Goal: Task Accomplishment & Management: Manage account settings

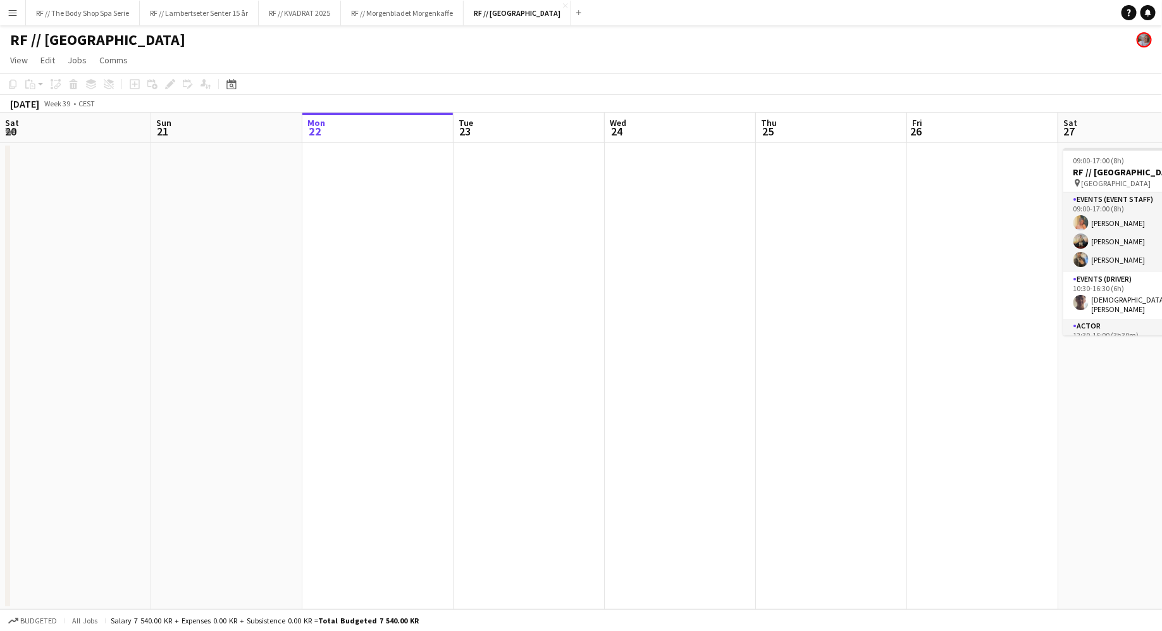
scroll to position [0, 468]
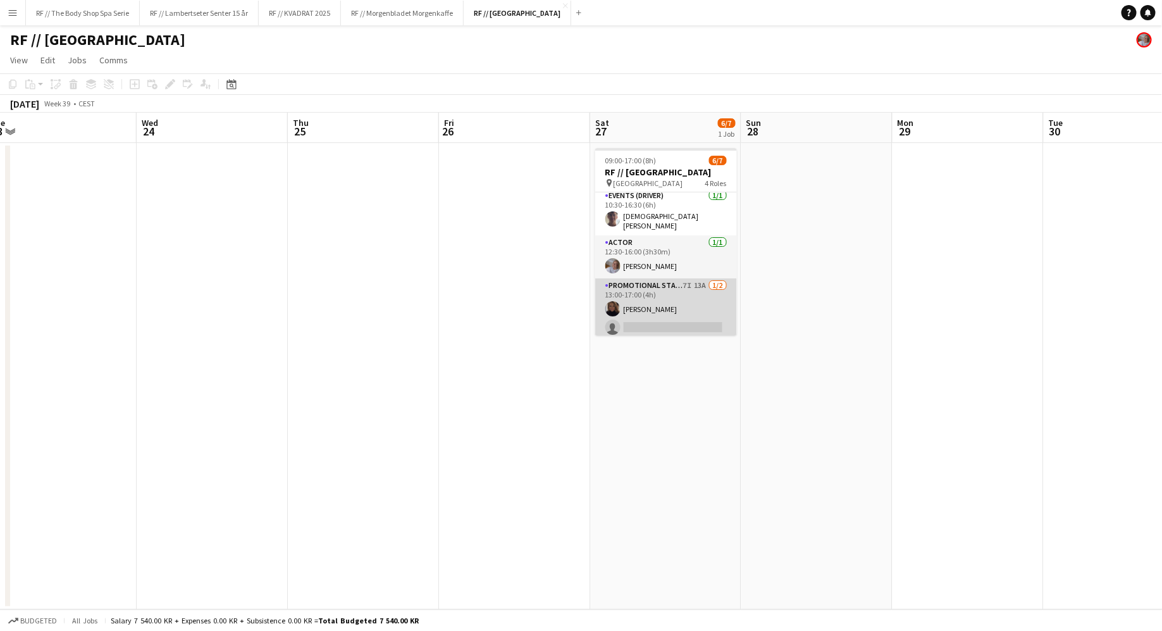
click at [709, 278] on app-card-role "Promotional Staffing (Sampling Staff) 7I 13A [DATE] 13:00-17:00 (4h) [PERSON_NA…" at bounding box center [666, 308] width 142 height 61
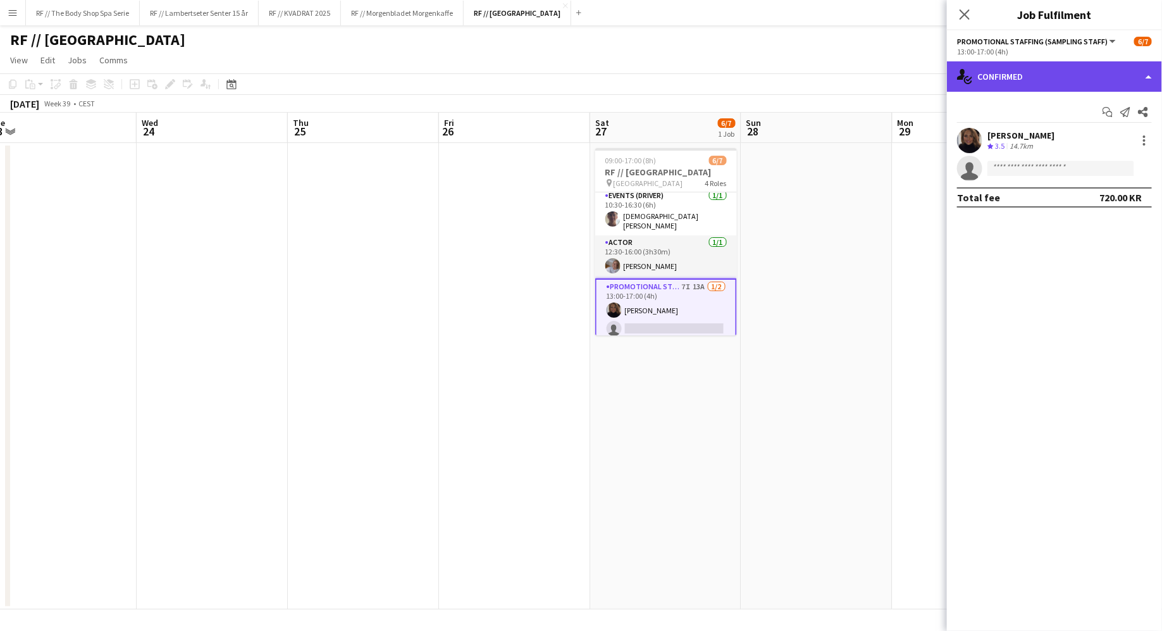
click at [1016, 90] on div "single-neutral-actions-check-2 Confirmed" at bounding box center [1054, 76] width 215 height 30
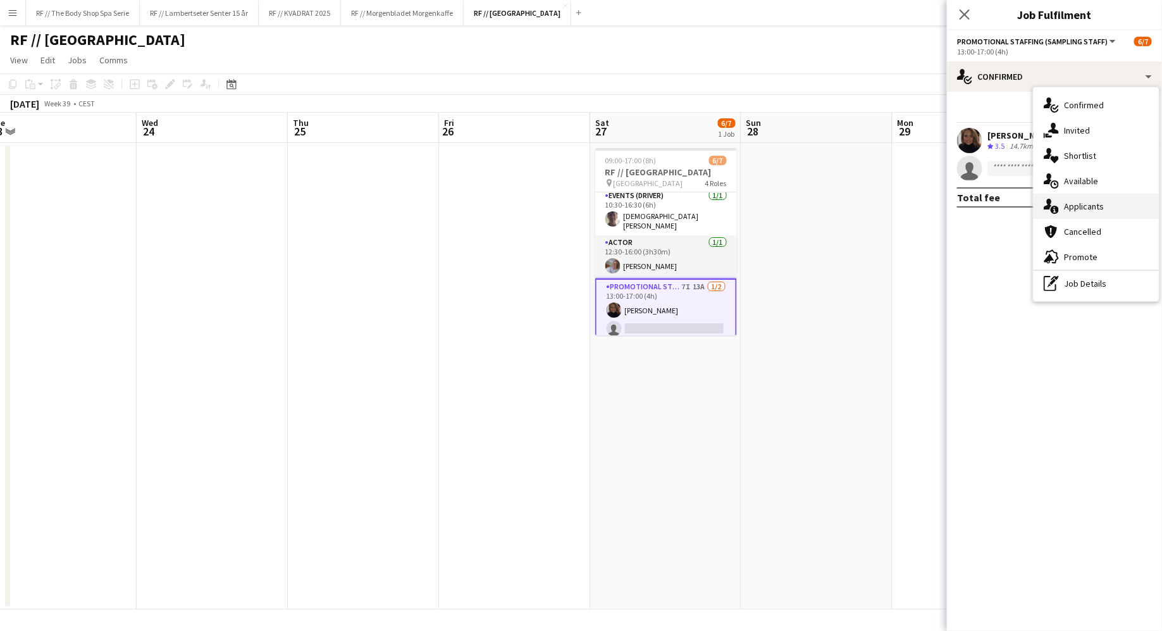
click at [1071, 204] on span "Applicants" at bounding box center [1084, 206] width 40 height 11
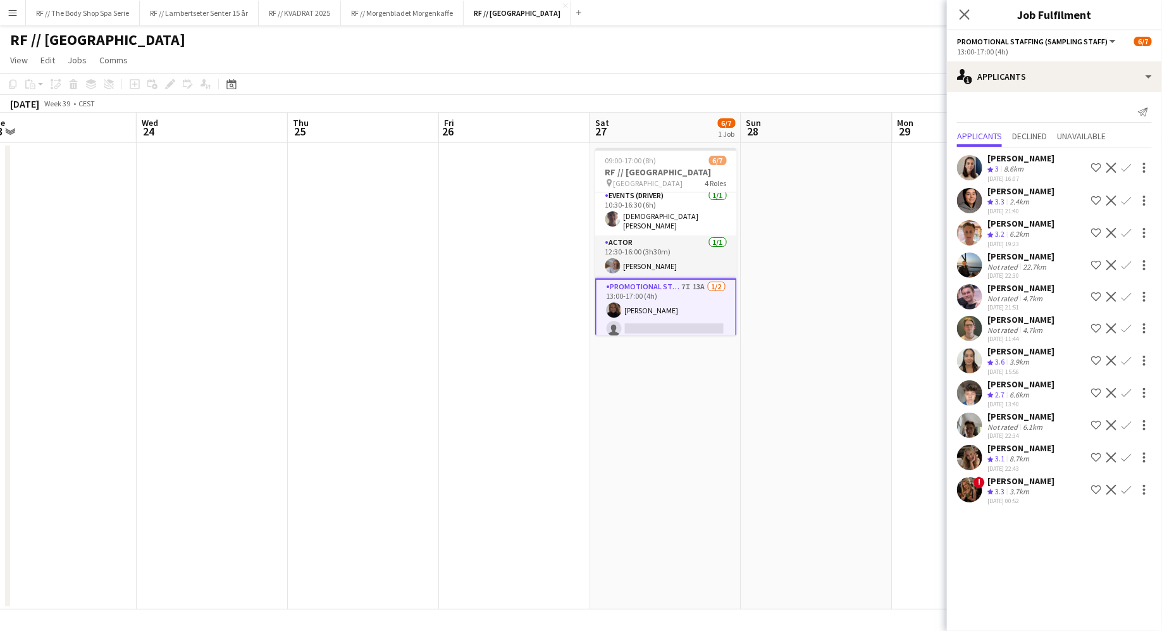
click at [969, 492] on app-user-avatar at bounding box center [969, 489] width 25 height 25
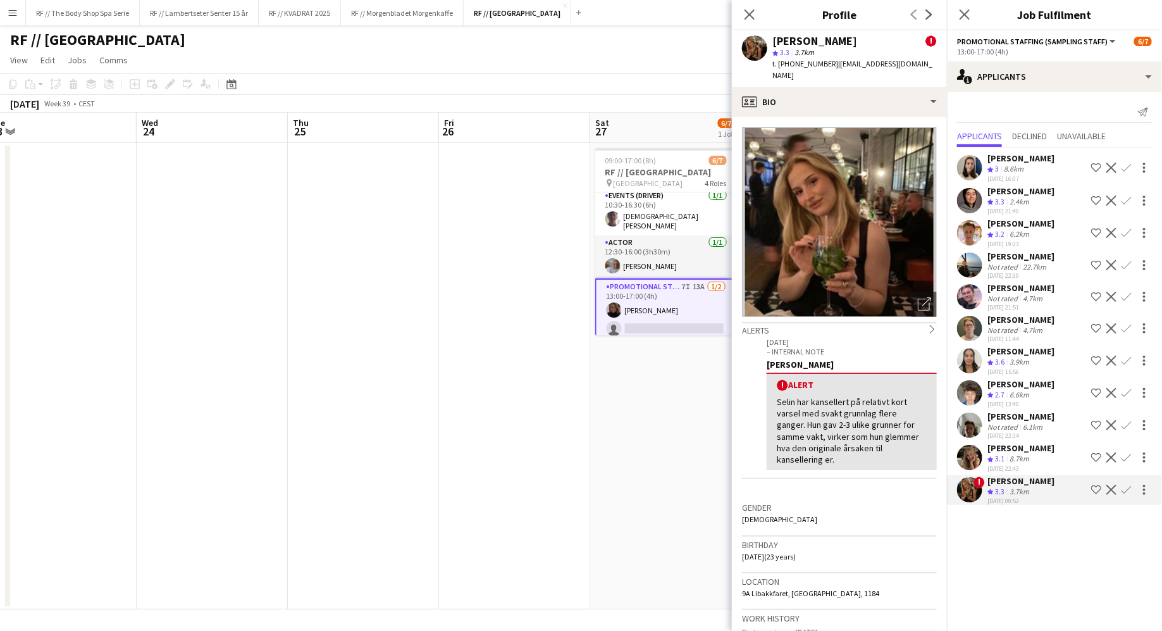
scroll to position [1, 0]
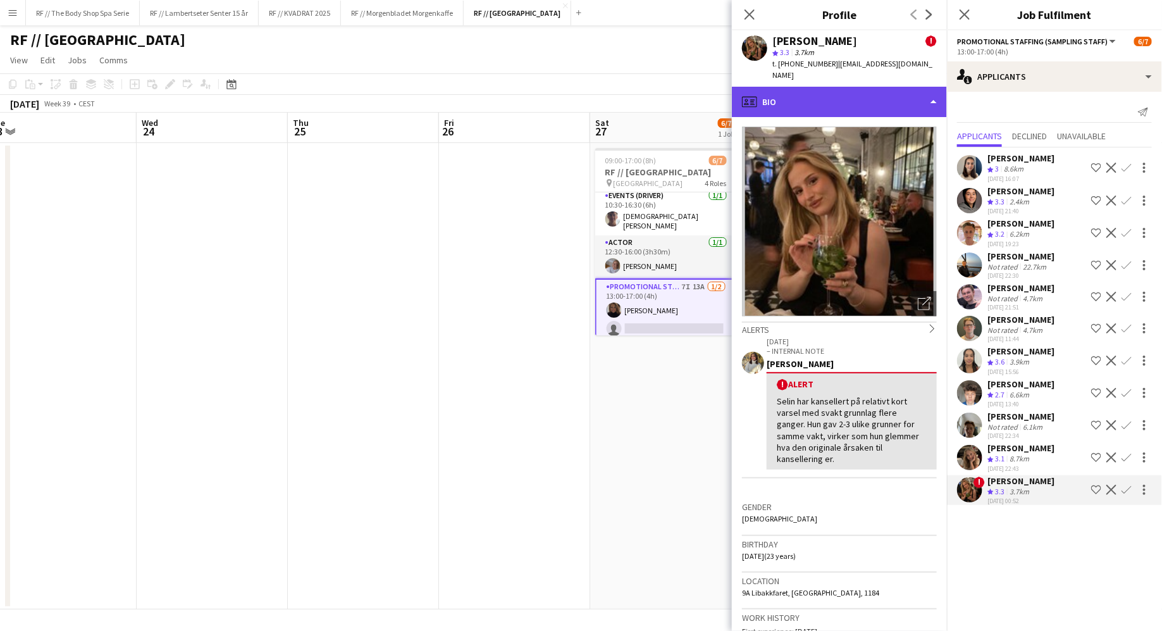
click at [788, 89] on div "profile Bio" at bounding box center [839, 102] width 215 height 30
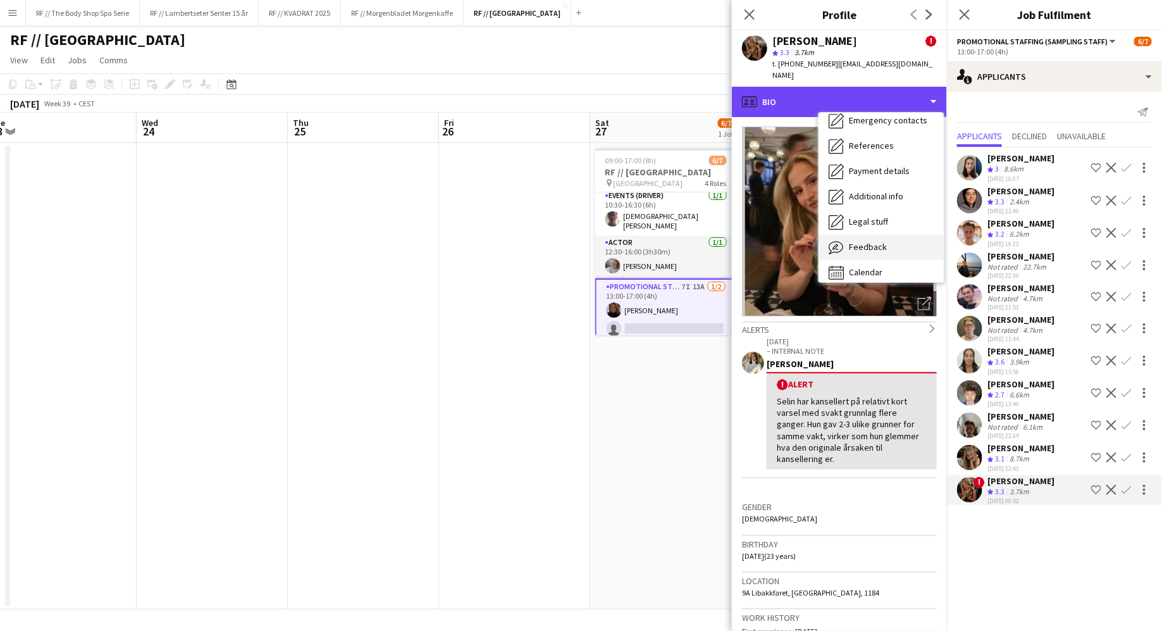
scroll to position [111, 0]
click at [854, 234] on div "Feedback Feedback" at bounding box center [881, 246] width 125 height 25
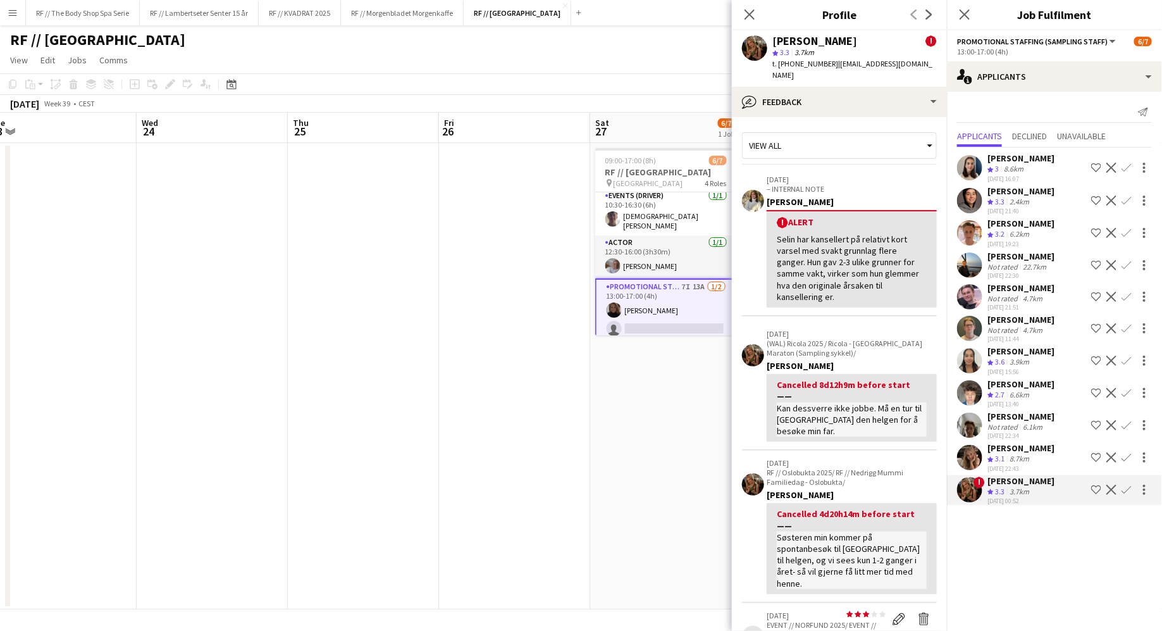
click at [747, 375] on app-crew-profile-feedback-item "[DATE] (WAL) Ricola 2025 / Ricola - [GEOGRAPHIC_DATA] Maraton (Sampling sykkel)…" at bounding box center [839, 385] width 195 height 129
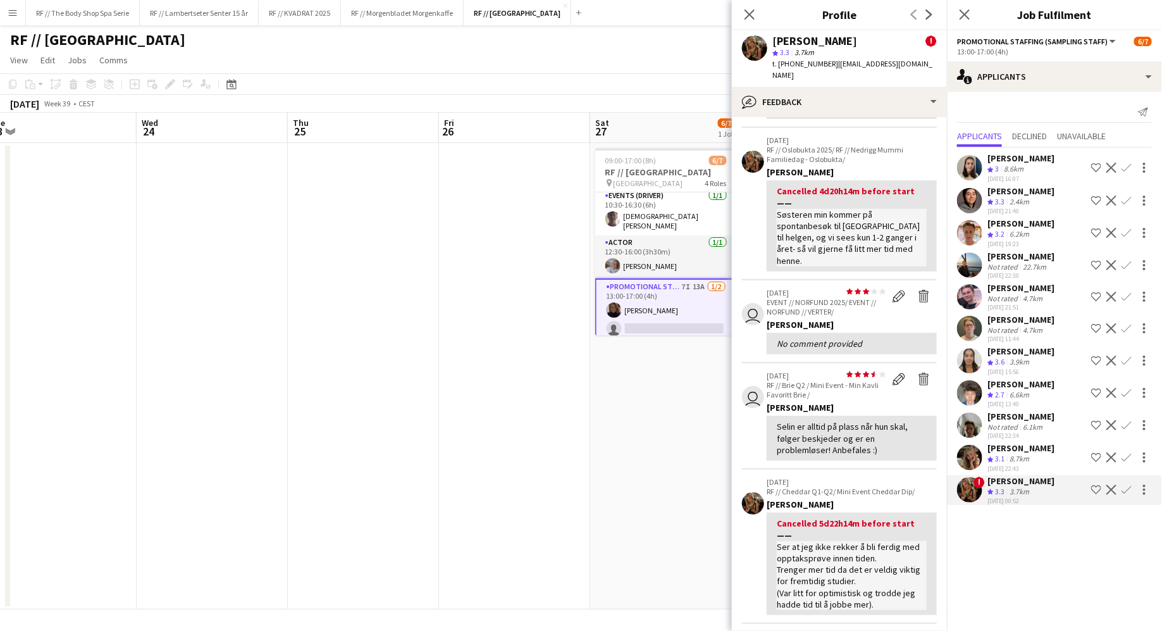
scroll to position [326, 0]
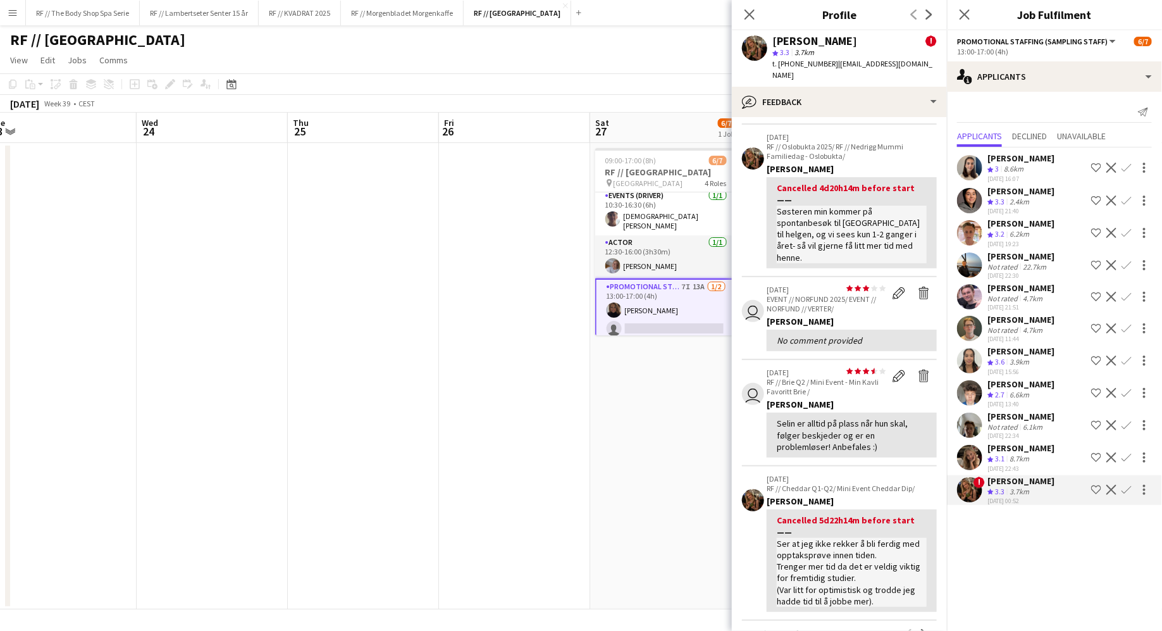
click at [750, 383] on app-crew-profile-feedback-item "user star star star star star star star star star star [DATE] RF // Brie Q2 / M…" at bounding box center [839, 413] width 195 height 106
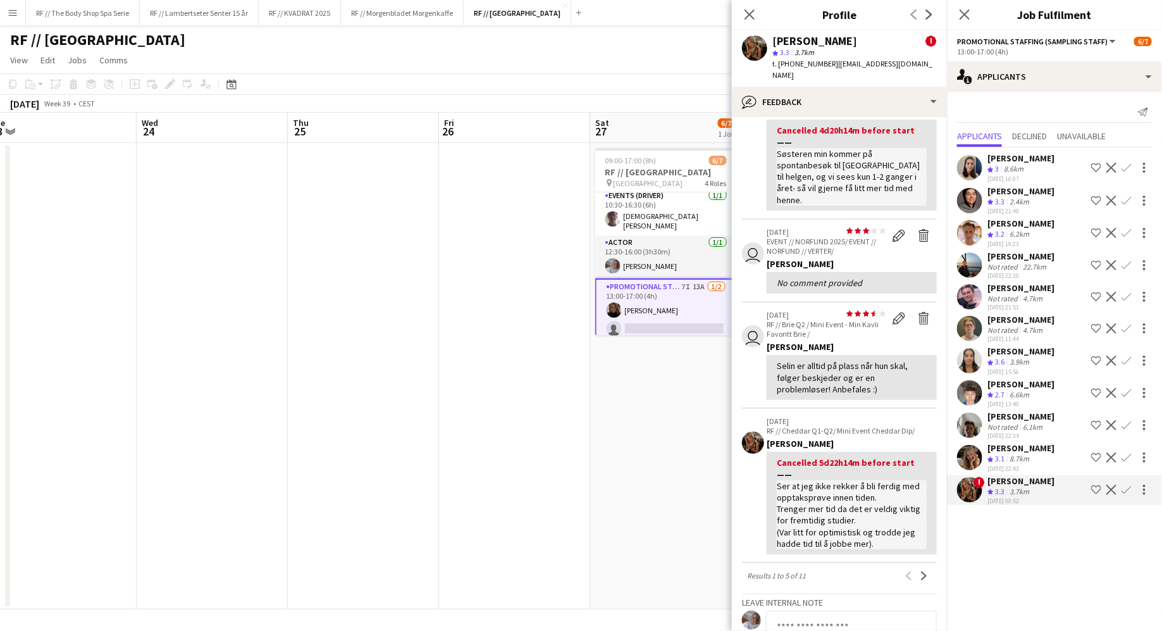
scroll to position [388, 0]
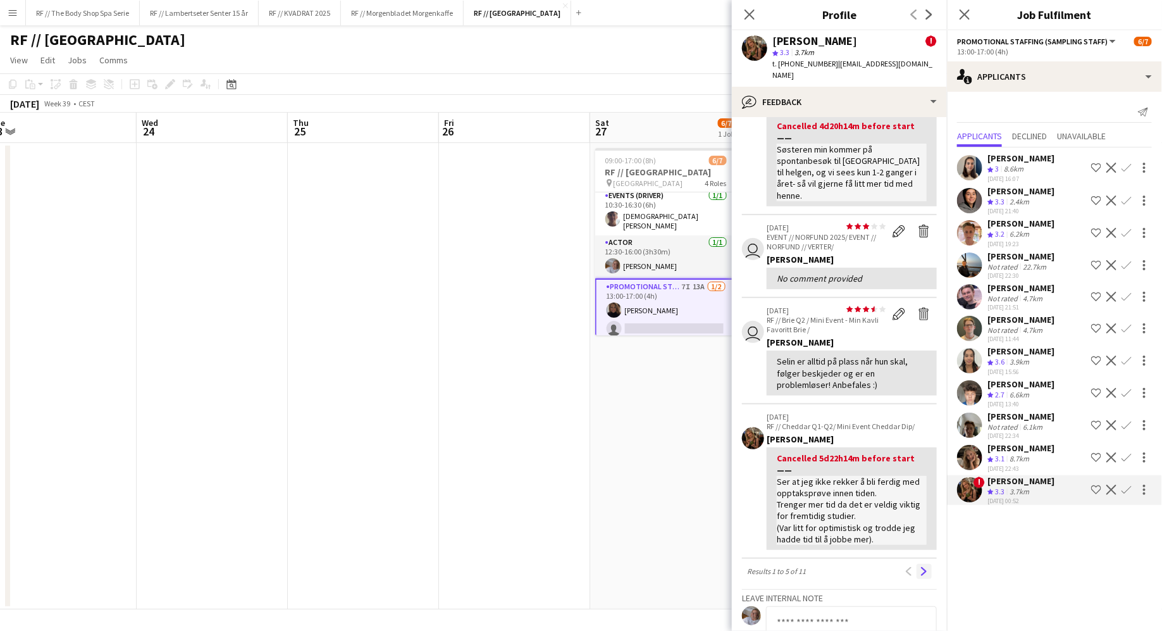
click at [926, 564] on button "Next" at bounding box center [924, 571] width 15 height 15
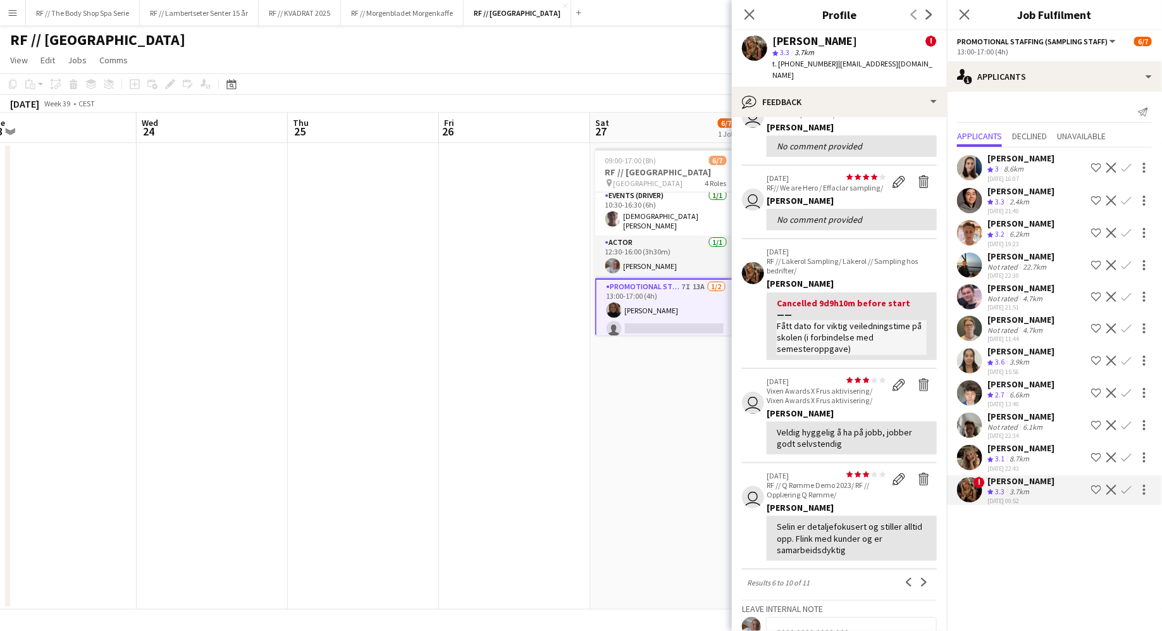
scroll to position [98, 0]
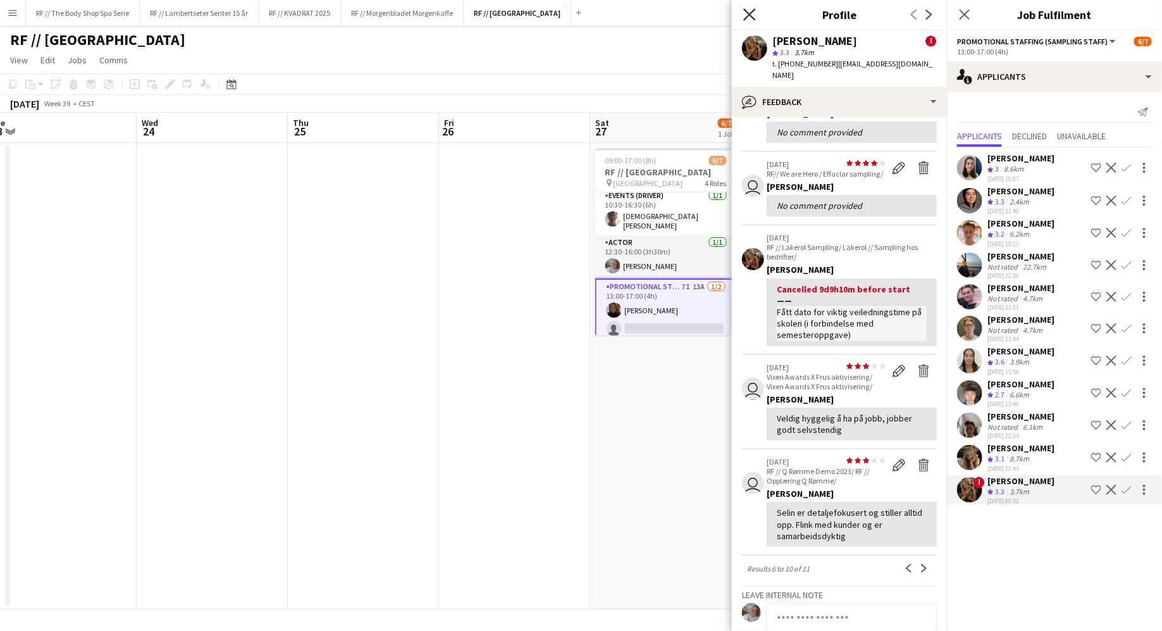
click at [750, 10] on icon "Close pop-in" at bounding box center [749, 14] width 12 height 12
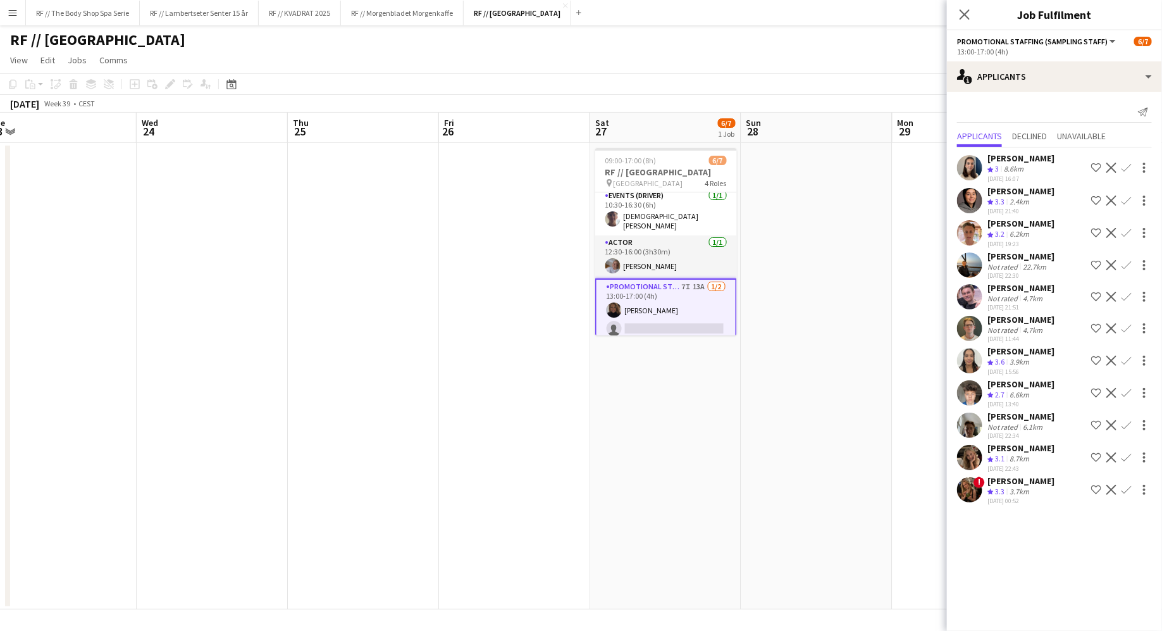
click at [1029, 451] on div "[PERSON_NAME]" at bounding box center [1021, 447] width 67 height 11
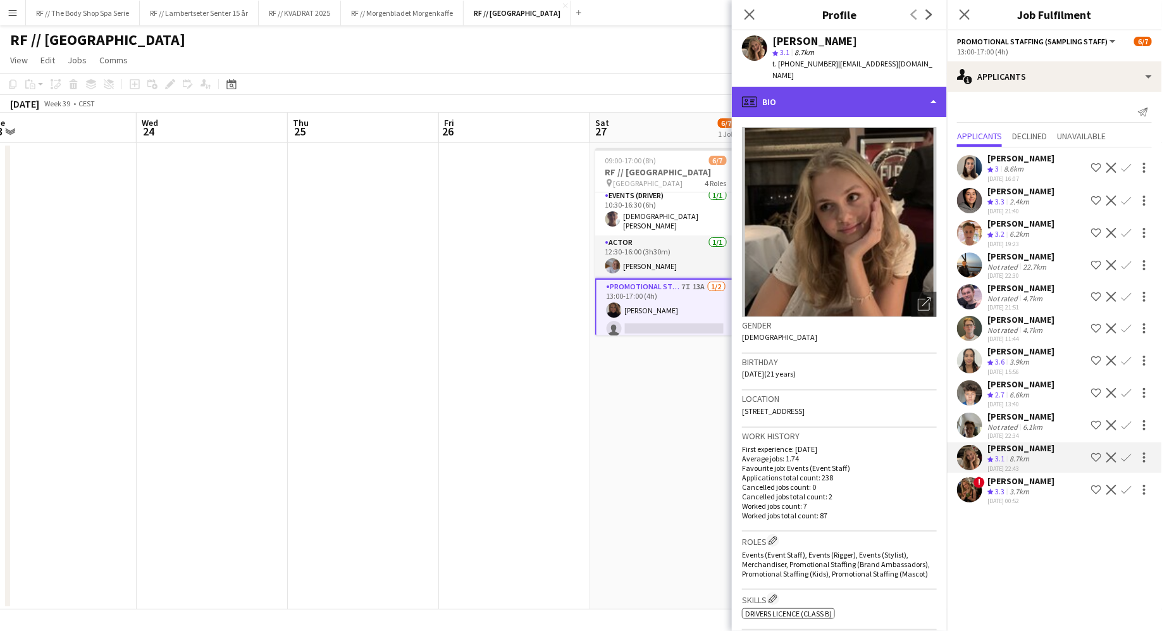
click at [811, 88] on div "profile Bio" at bounding box center [839, 102] width 215 height 30
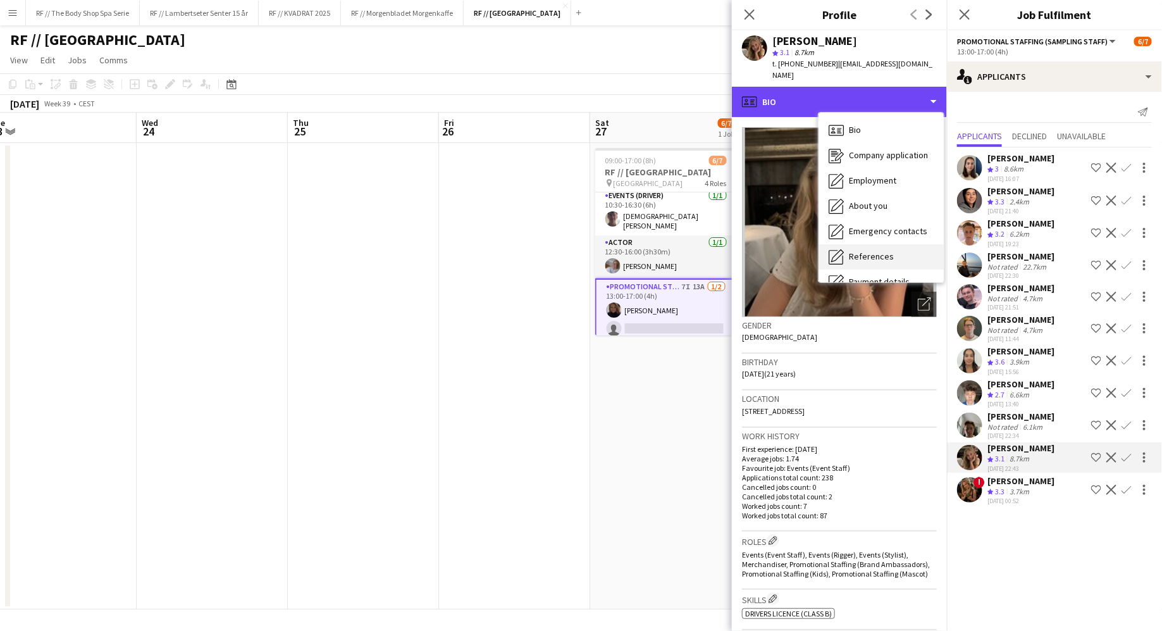
scroll to position [118, 0]
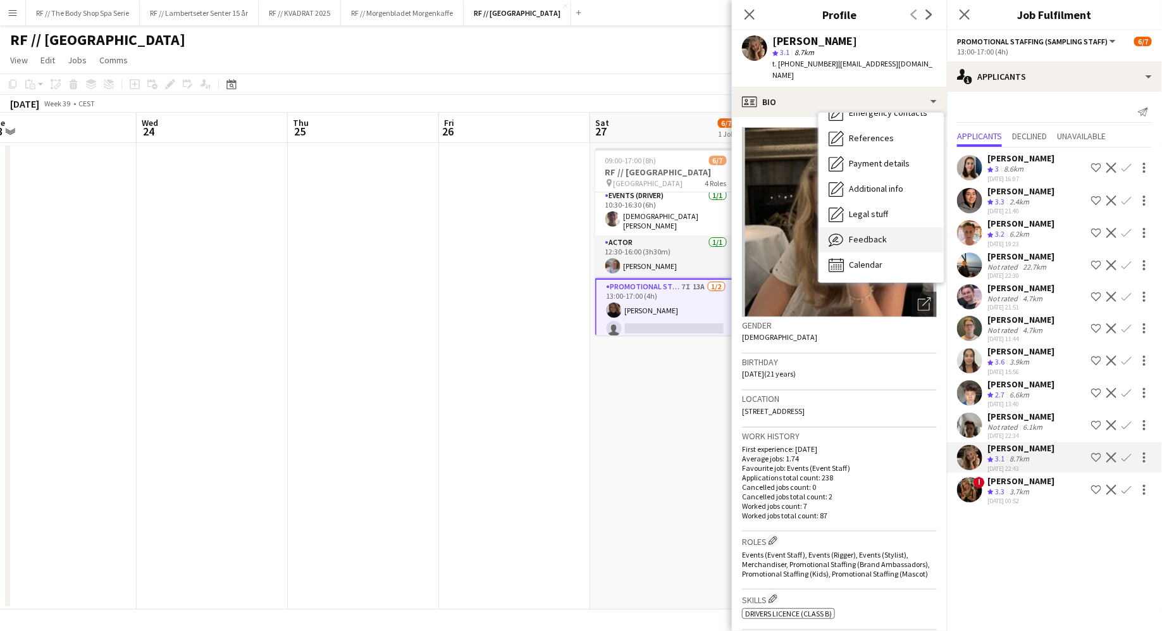
click at [861, 233] on span "Feedback" at bounding box center [868, 238] width 38 height 11
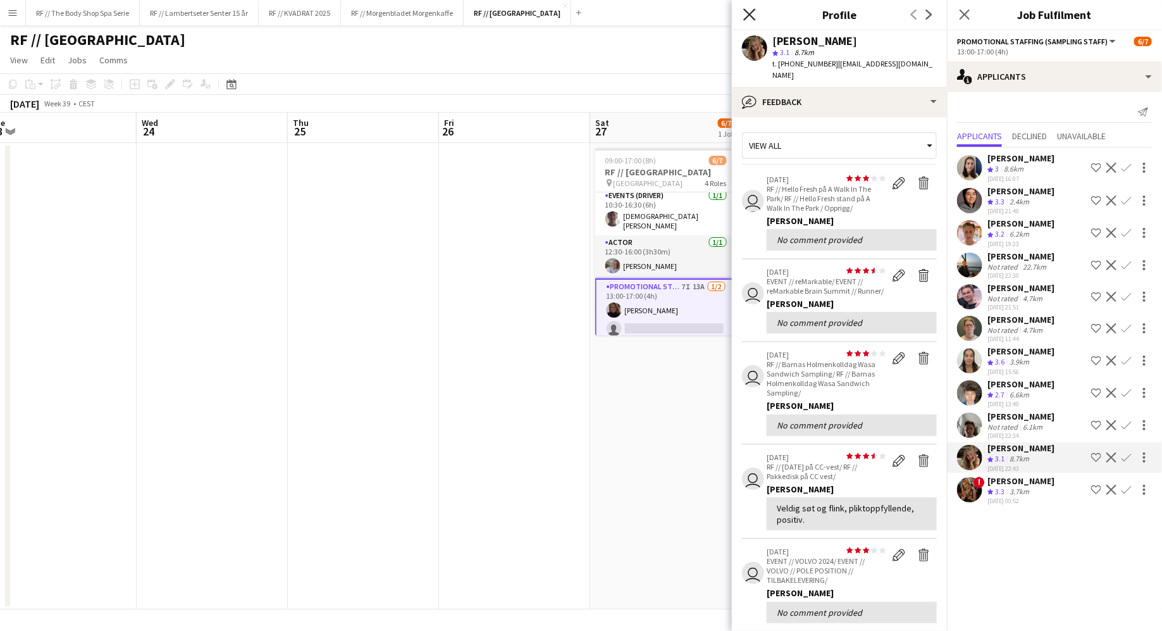
click at [749, 11] on icon "Close pop-in" at bounding box center [749, 14] width 12 height 12
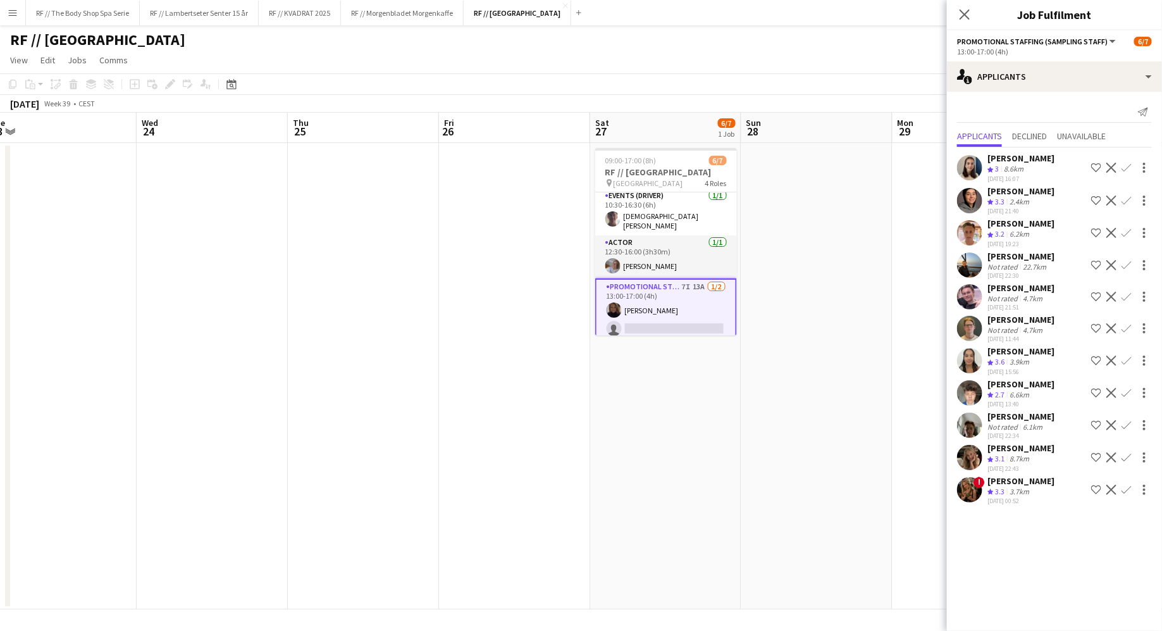
scroll to position [86, 0]
click at [1004, 349] on div "[PERSON_NAME]" at bounding box center [1021, 350] width 67 height 11
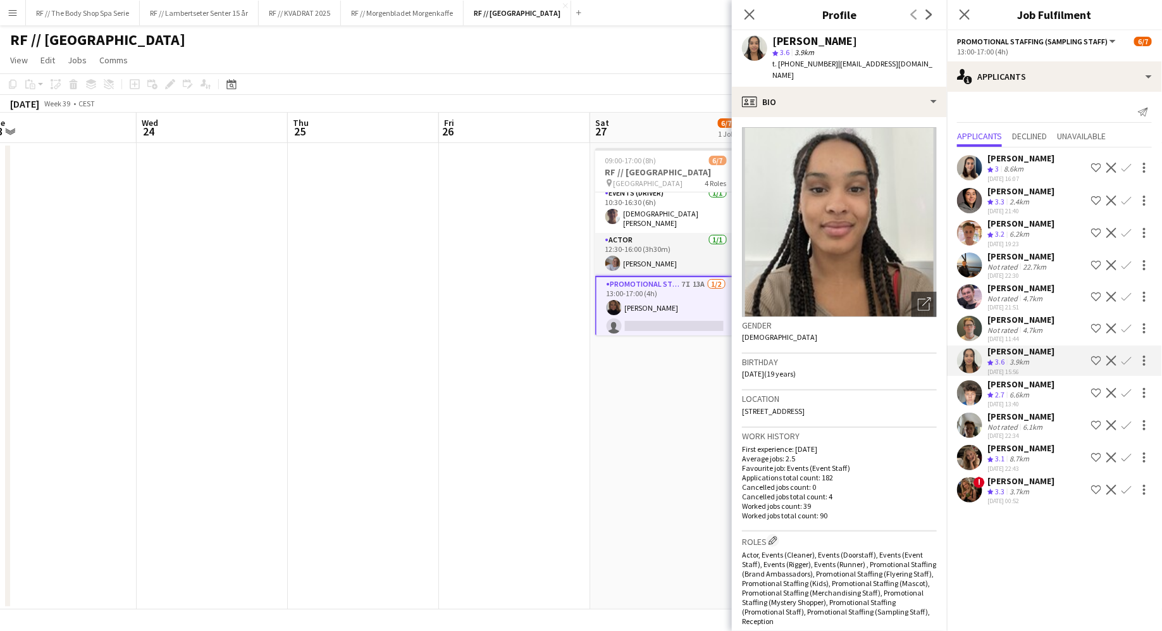
click at [1020, 457] on div "8.7km" at bounding box center [1019, 459] width 25 height 11
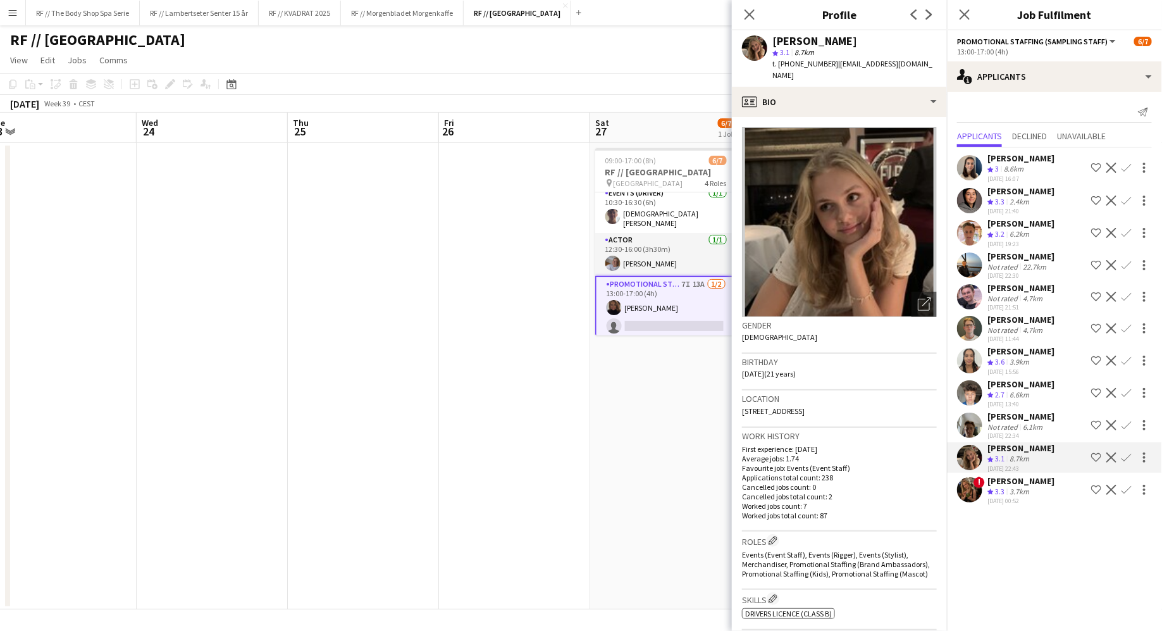
click at [1129, 455] on app-icon "Confirm" at bounding box center [1127, 457] width 10 height 10
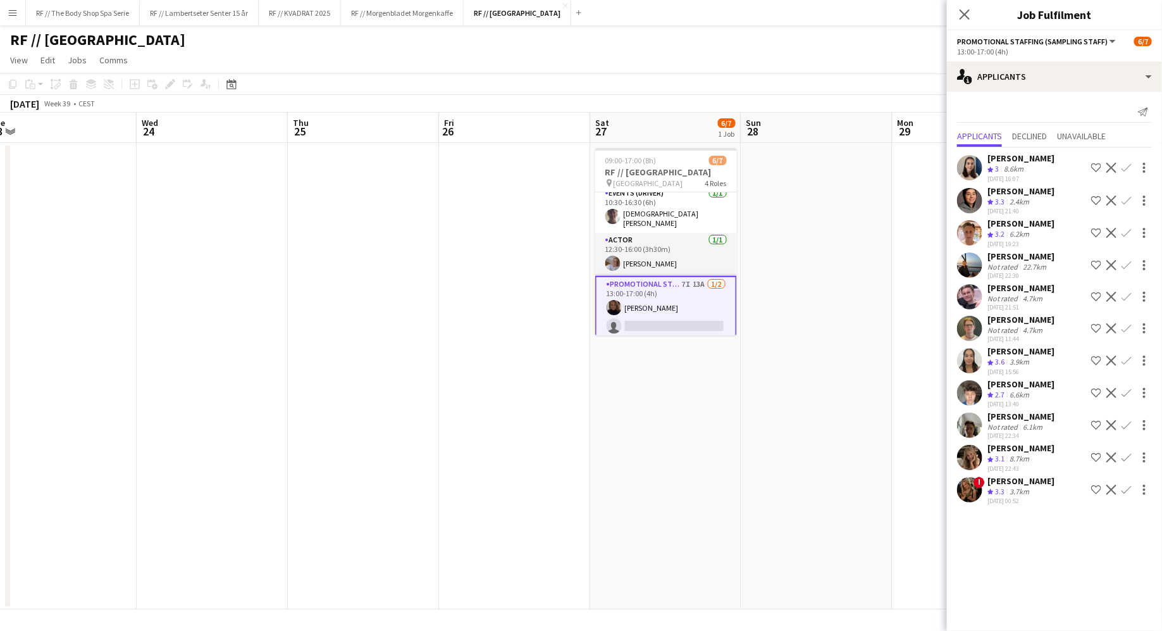
click at [1131, 452] on app-icon "Confirm" at bounding box center [1127, 457] width 10 height 10
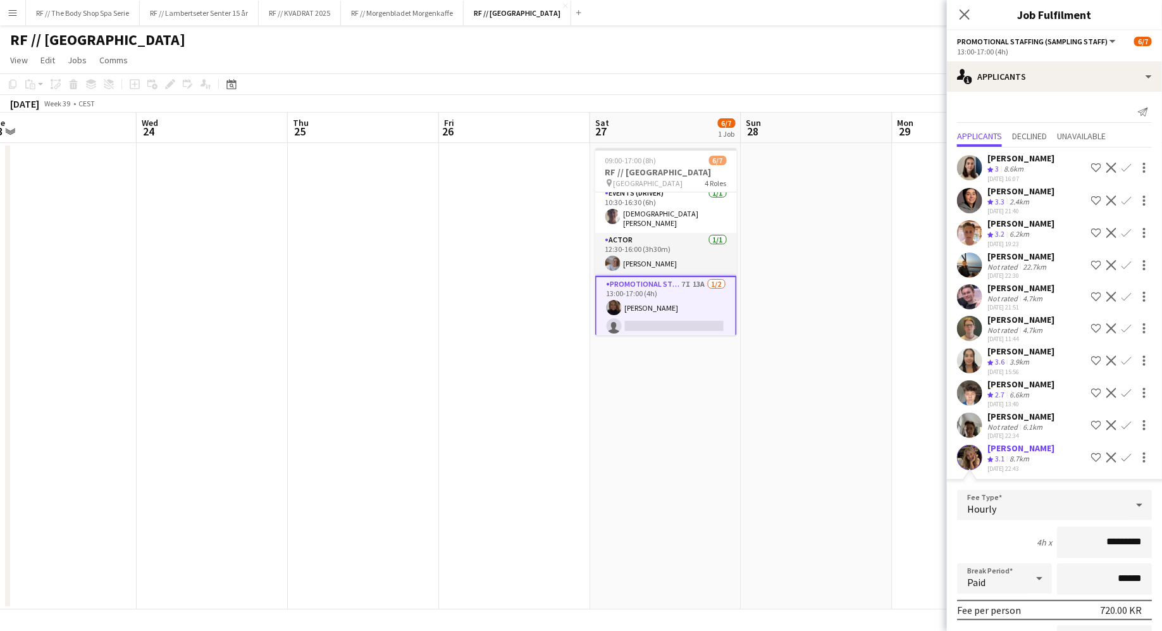
scroll to position [171, 0]
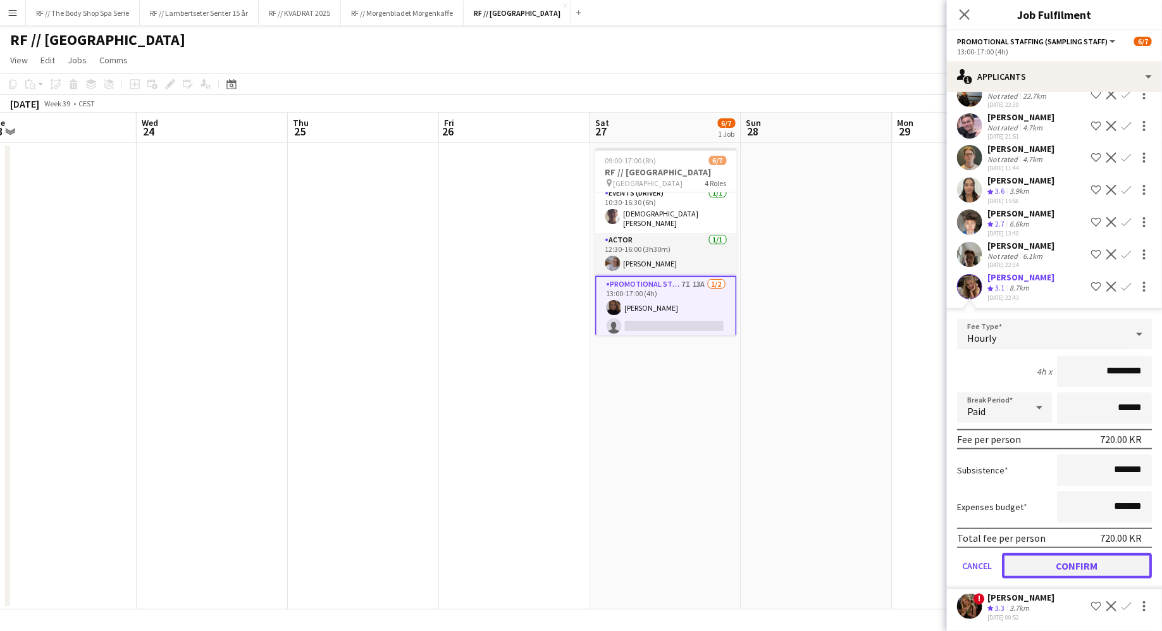
click at [1100, 572] on button "Confirm" at bounding box center [1077, 565] width 150 height 25
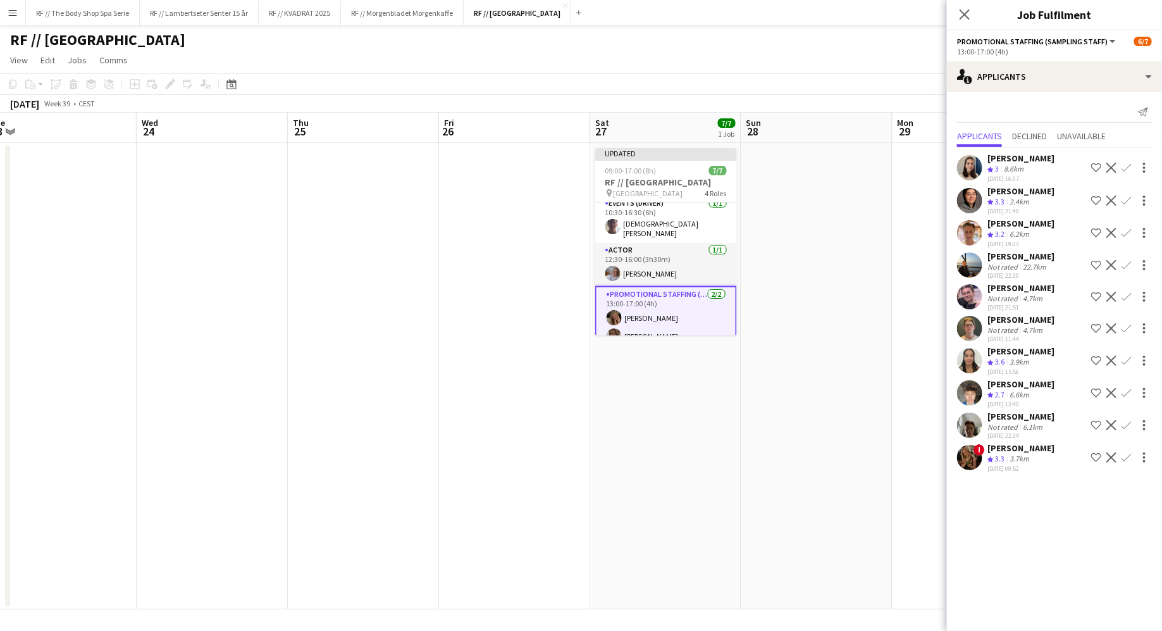
click at [643, 413] on app-date-cell "Updated 09:00-17:00 (8h) 7/7 RF // [GEOGRAPHIC_DATA] pin Østbanehallen 4 Roles …" at bounding box center [665, 376] width 151 height 466
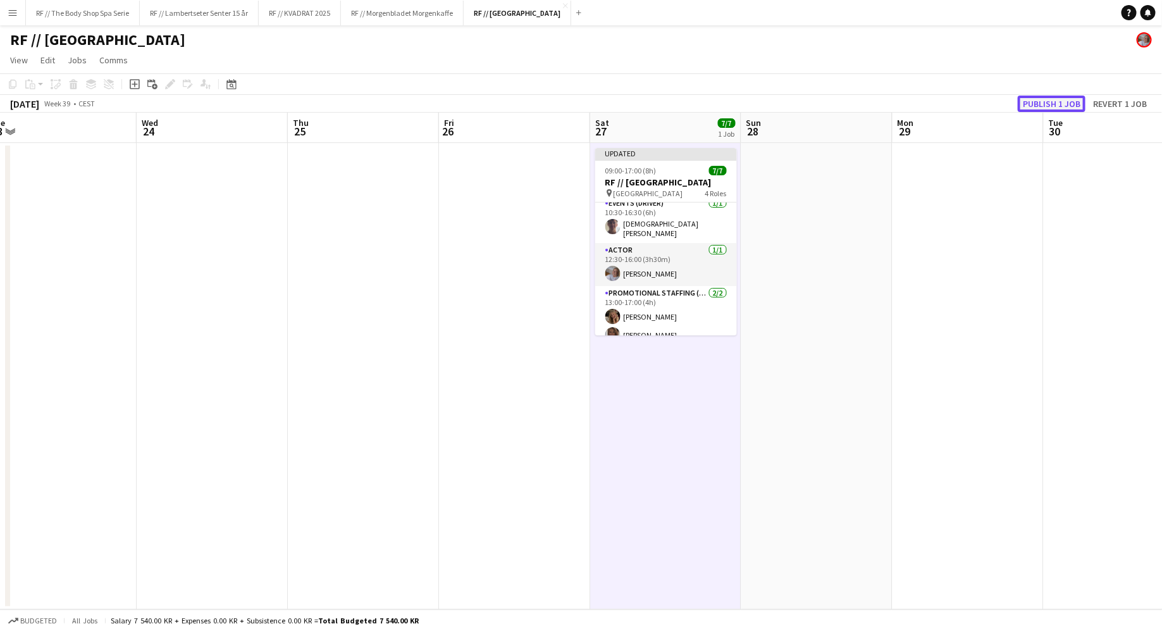
click at [1056, 108] on button "Publish 1 job" at bounding box center [1052, 104] width 68 height 16
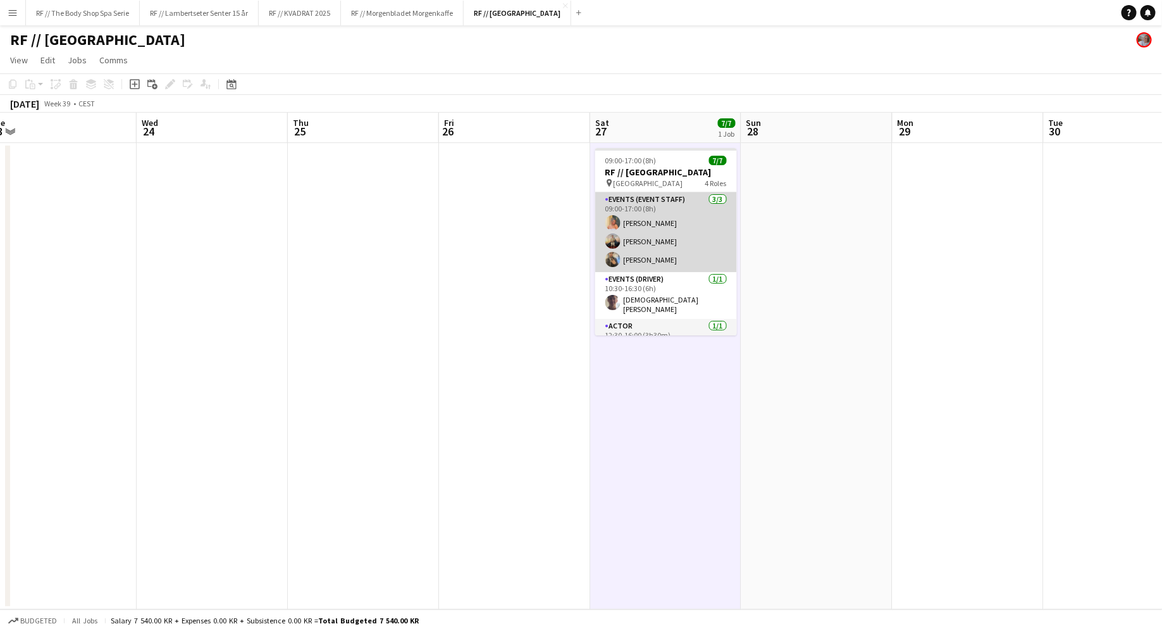
click at [670, 228] on app-card-role "Events (Event Staff) [DATE] 09:00-17:00 (8h) [PERSON_NAME] [PERSON_NAME] [PERSO…" at bounding box center [666, 232] width 142 height 80
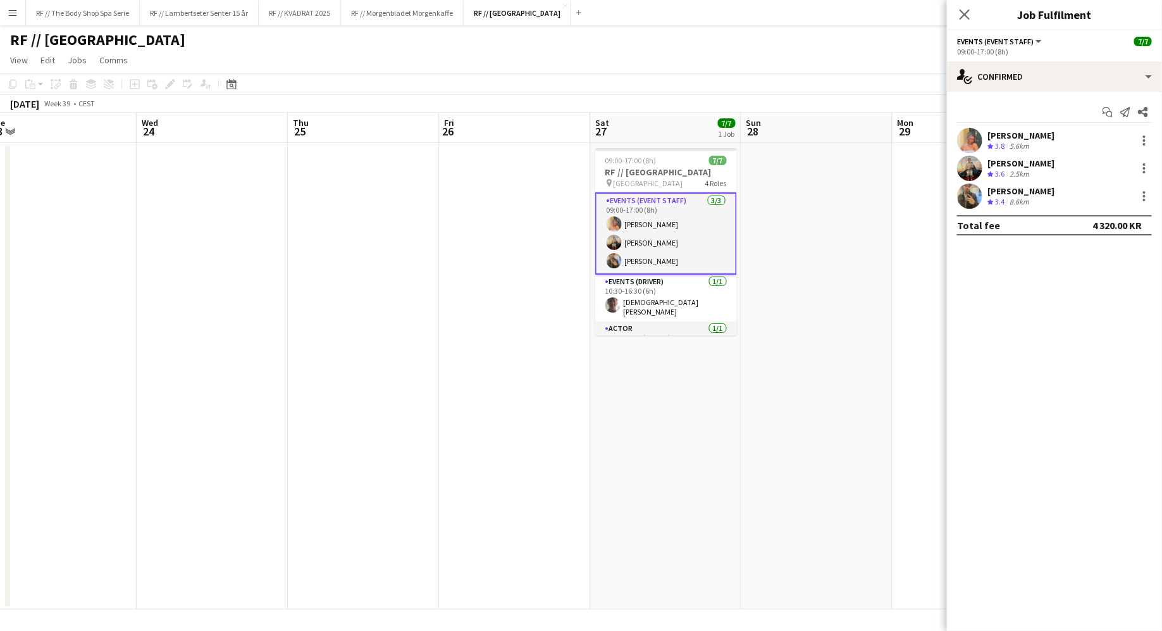
click at [973, 197] on app-user-avatar at bounding box center [969, 195] width 25 height 25
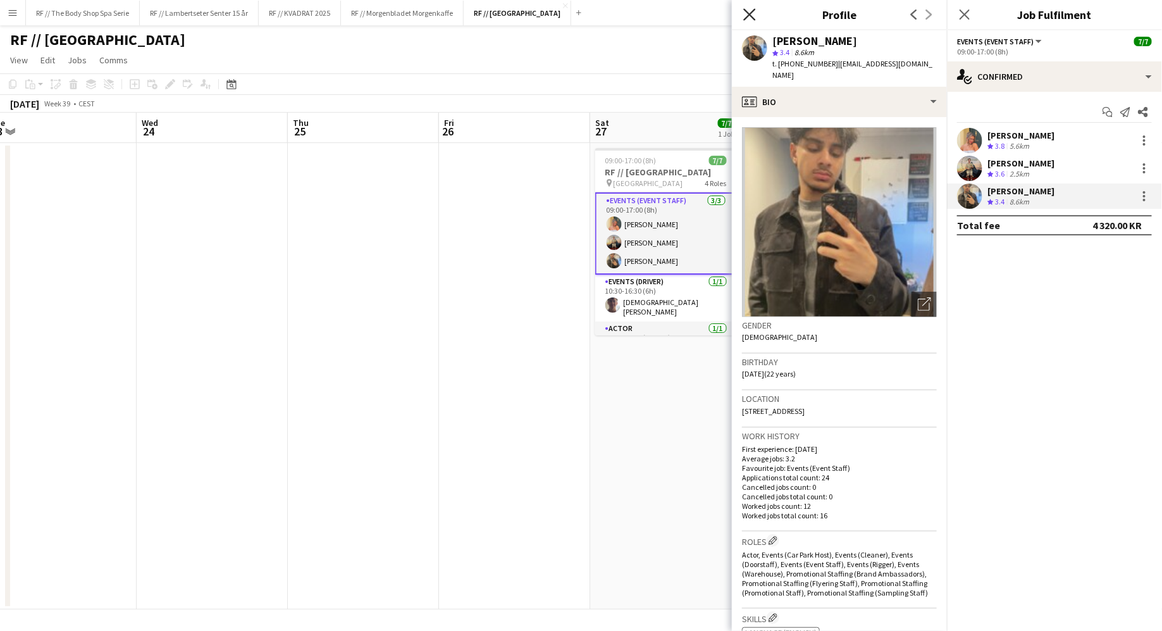
click at [752, 18] on icon "Close pop-in" at bounding box center [749, 14] width 12 height 12
